Goal: Task Accomplishment & Management: Manage account settings

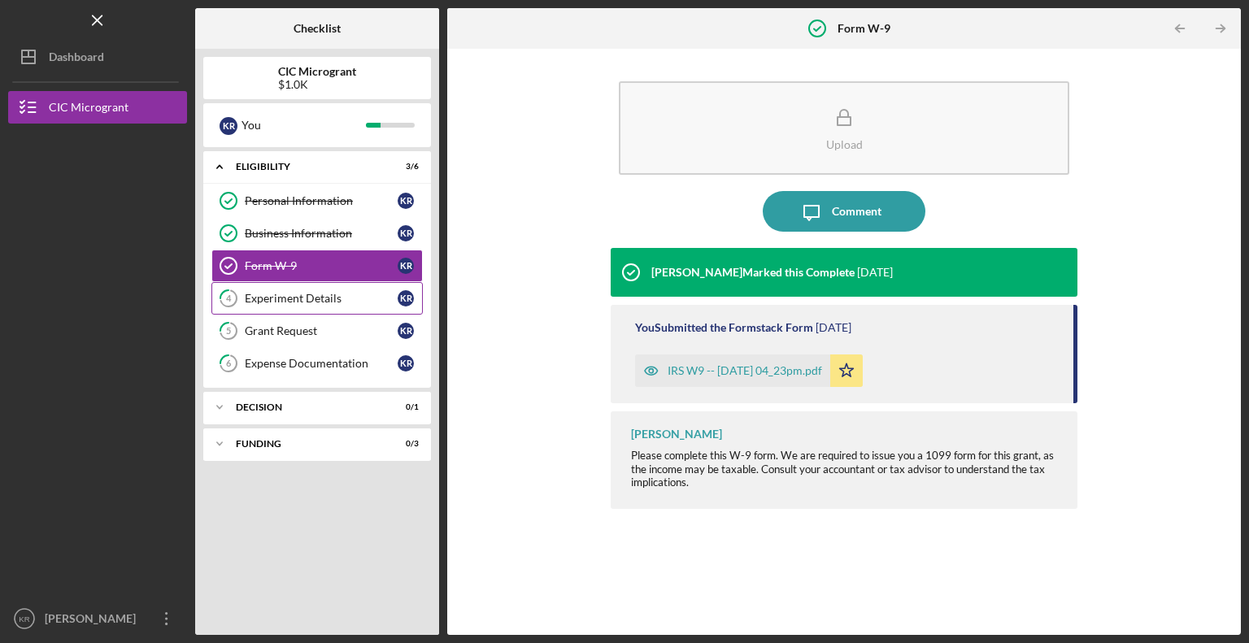
click at [232, 285] on icon "4" at bounding box center [228, 298] width 41 height 41
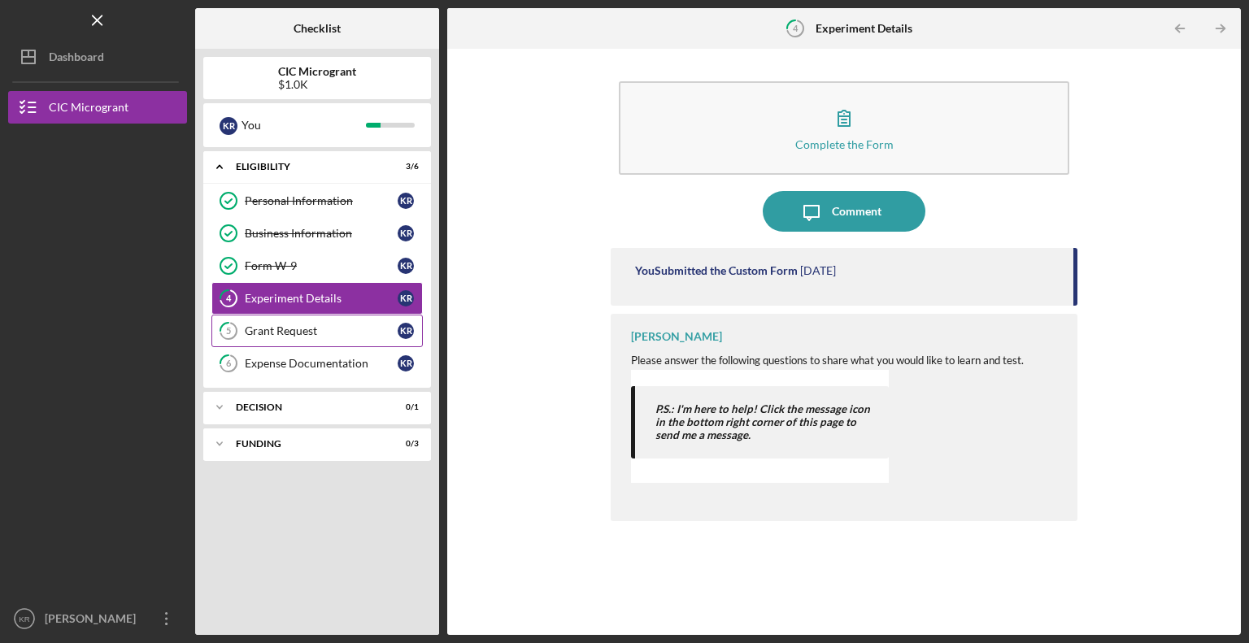
click at [239, 331] on icon "5" at bounding box center [228, 331] width 41 height 41
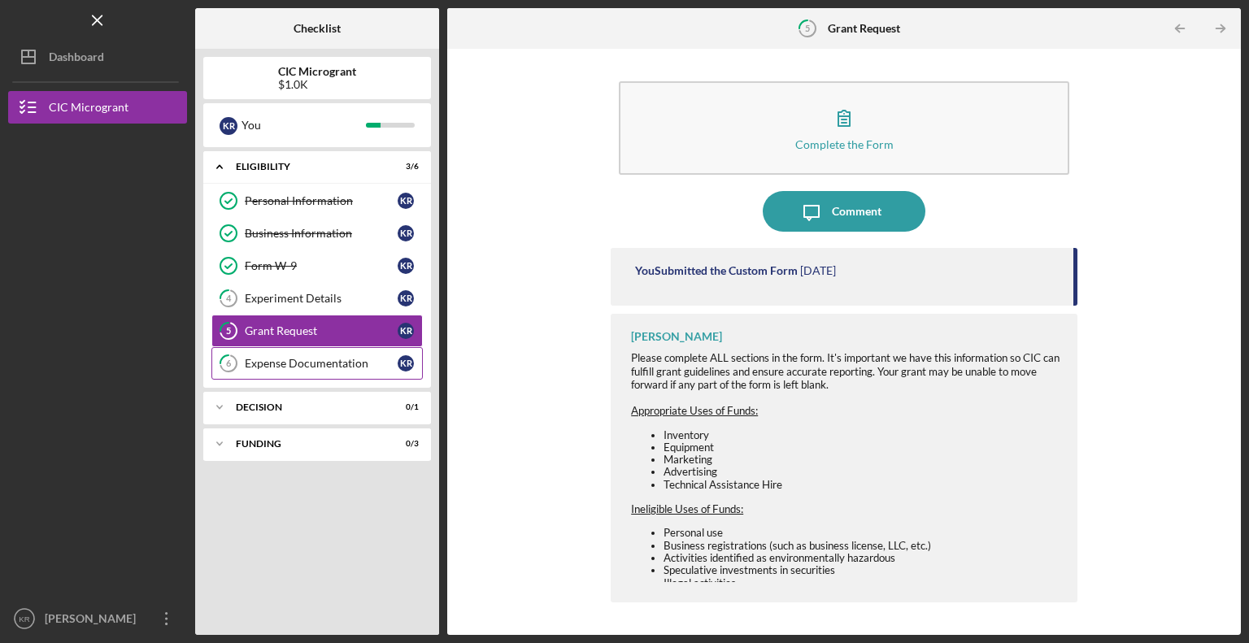
click at [247, 363] on div "Expense Documentation" at bounding box center [321, 363] width 153 height 13
